Goal: Task Accomplishment & Management: Manage account settings

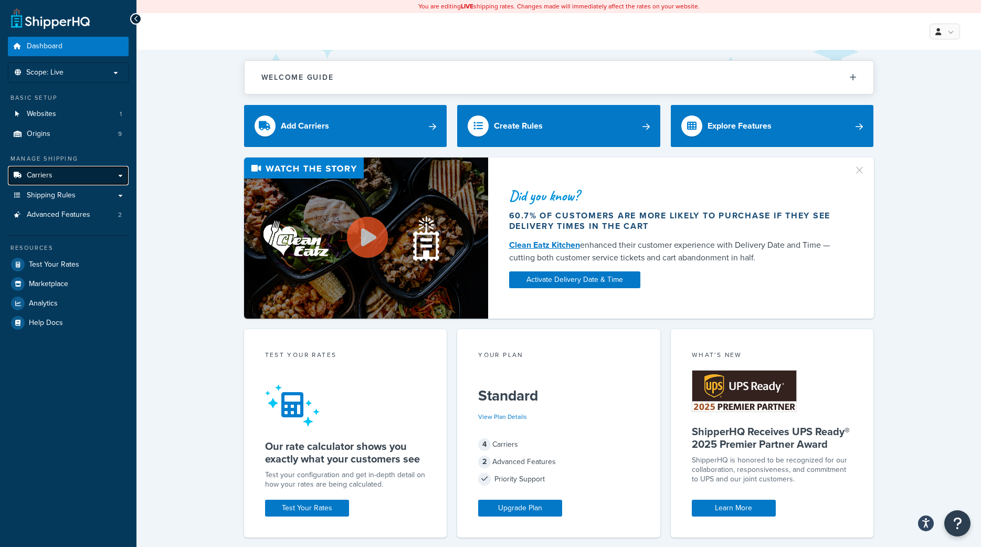
click at [40, 172] on span "Carriers" at bounding box center [40, 175] width 26 height 9
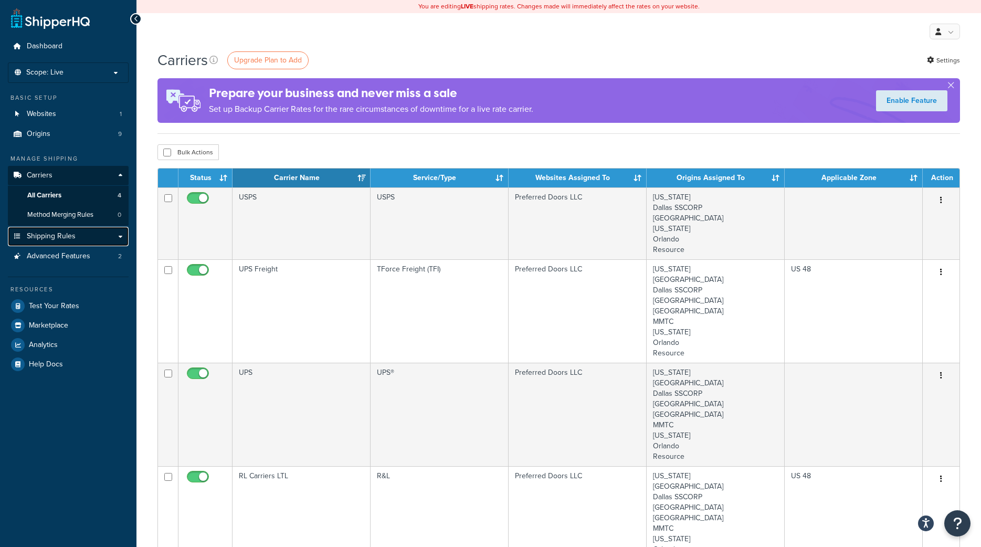
click at [47, 233] on span "Shipping Rules" at bounding box center [51, 236] width 49 height 9
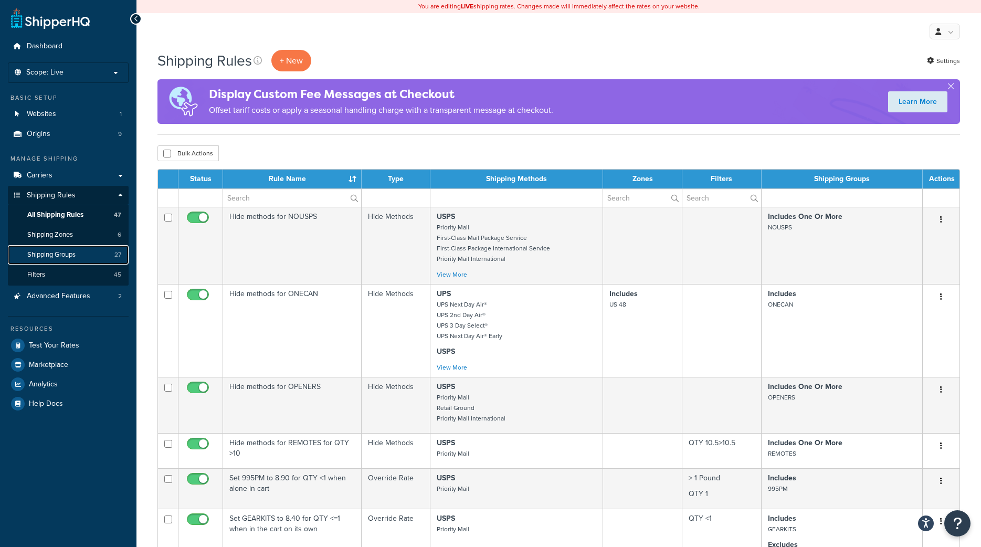
click at [66, 256] on span "Shipping Groups" at bounding box center [51, 254] width 48 height 9
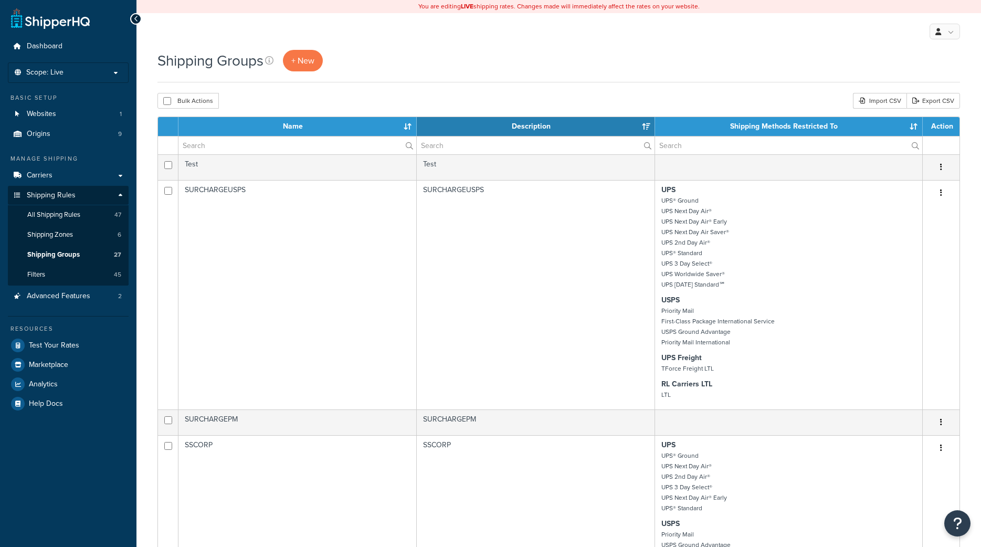
select select "15"
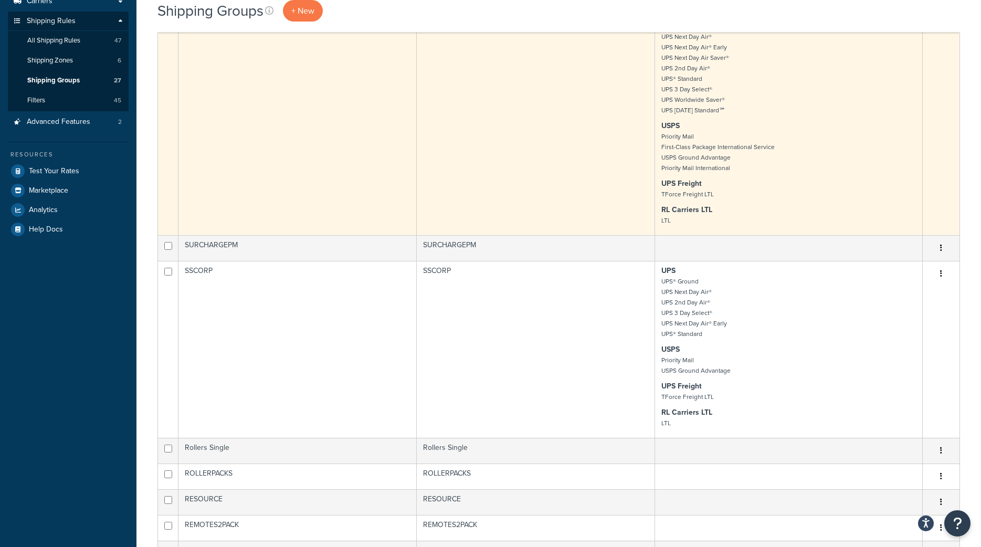
scroll to position [175, 0]
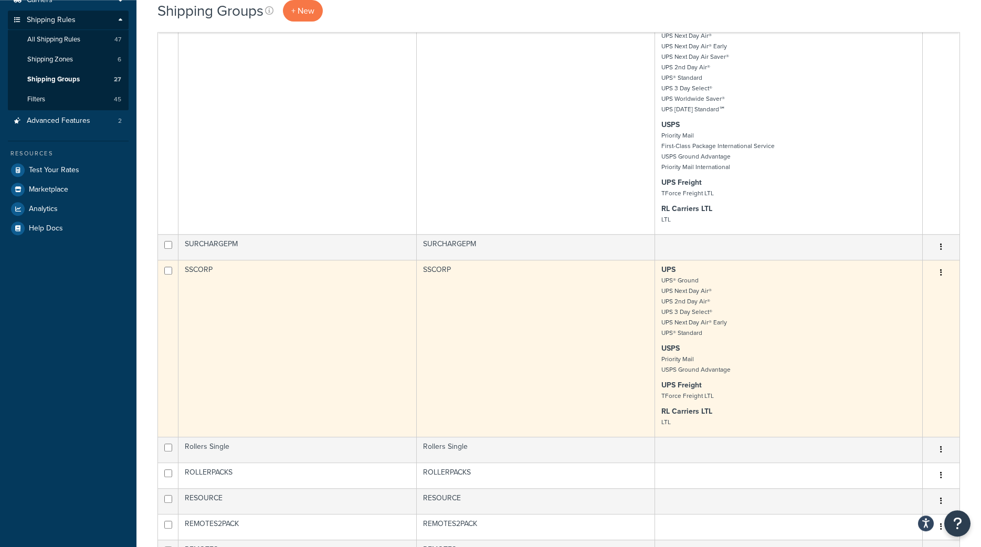
click at [940, 271] on icon "button" at bounding box center [941, 272] width 2 height 7
click at [885, 293] on link "Edit" at bounding box center [898, 294] width 83 height 22
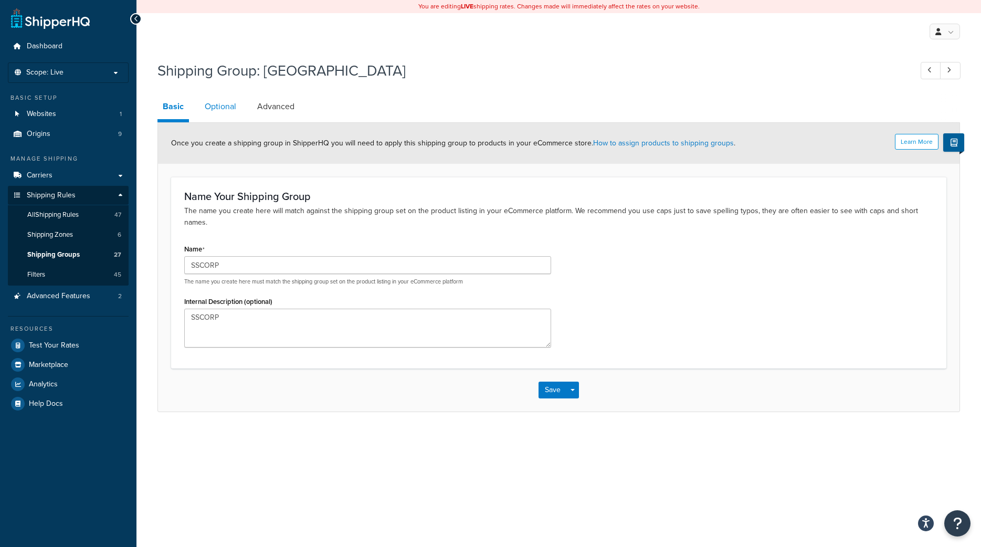
click at [215, 105] on link "Optional" at bounding box center [220, 106] width 42 height 25
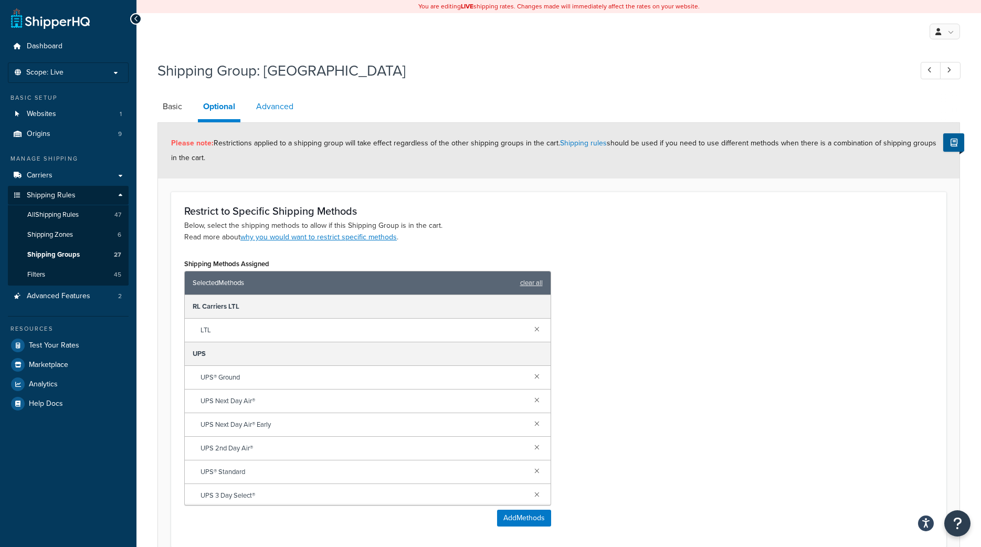
click at [270, 104] on link "Advanced" at bounding box center [275, 106] width 48 height 25
